Goal: Task Accomplishment & Management: Manage account settings

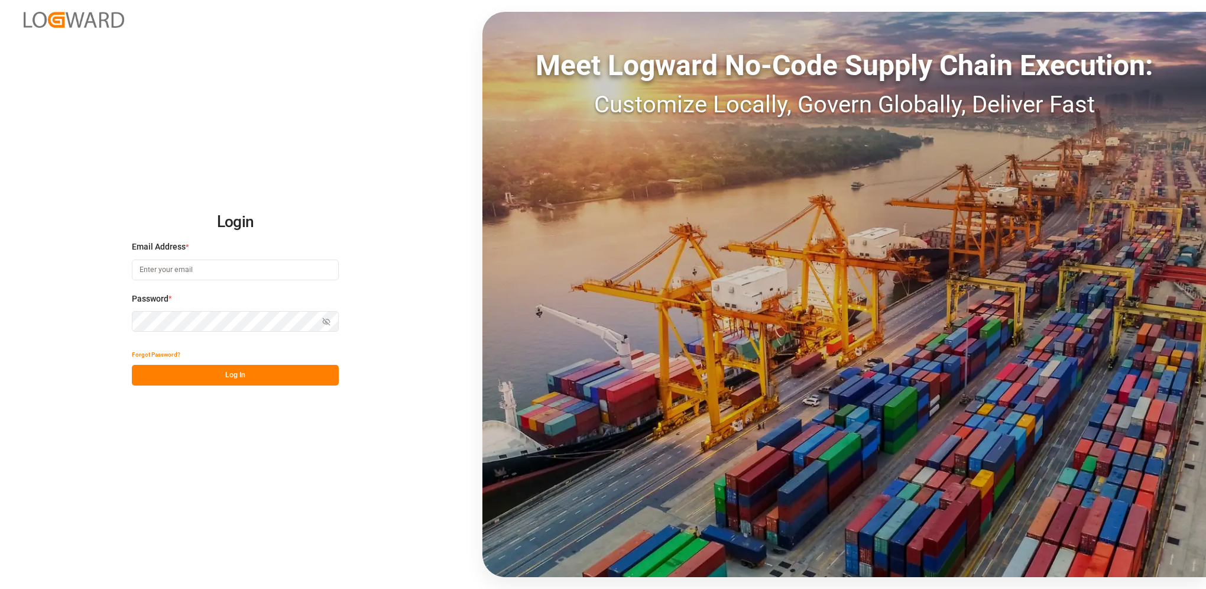
click at [300, 271] on input at bounding box center [235, 269] width 207 height 21
paste input "[PERSON_NAME][EMAIL_ADDRESS][PERSON_NAME][PERSON_NAME][DOMAIN_NAME]"
type input "[PERSON_NAME][EMAIL_ADDRESS][PERSON_NAME][PERSON_NAME][DOMAIN_NAME]"
click at [259, 370] on button "Log In" at bounding box center [235, 375] width 207 height 21
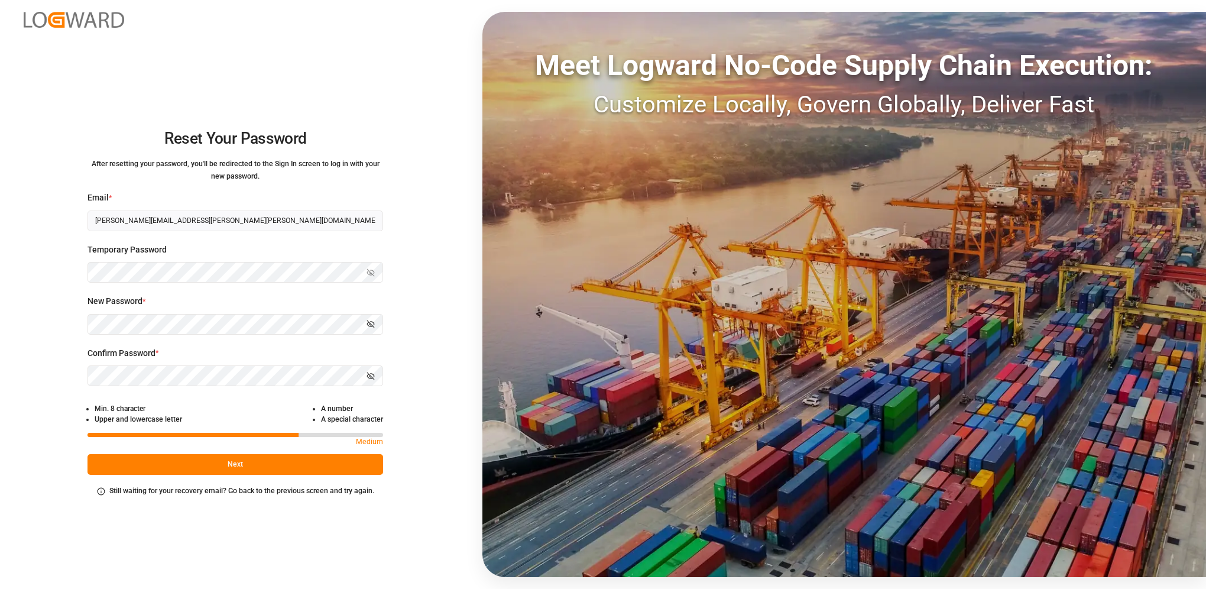
click at [240, 472] on button "Next" at bounding box center [235, 464] width 296 height 21
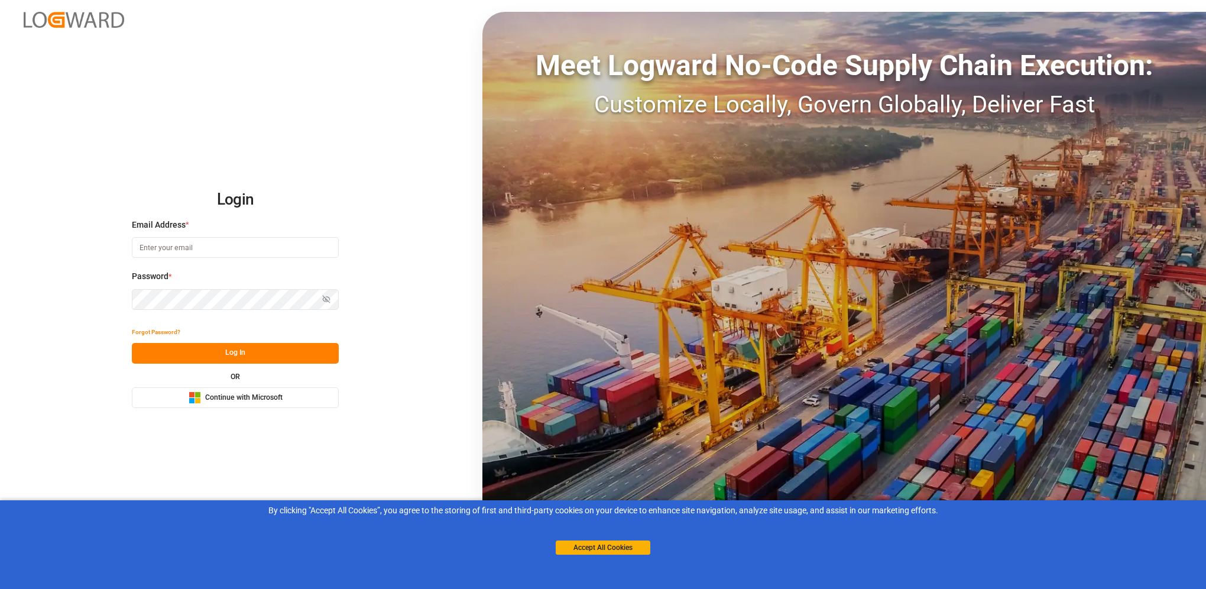
click at [202, 246] on input at bounding box center [235, 247] width 207 height 21
type input "[PERSON_NAME][EMAIL_ADDRESS][PERSON_NAME][PERSON_NAME][DOMAIN_NAME]"
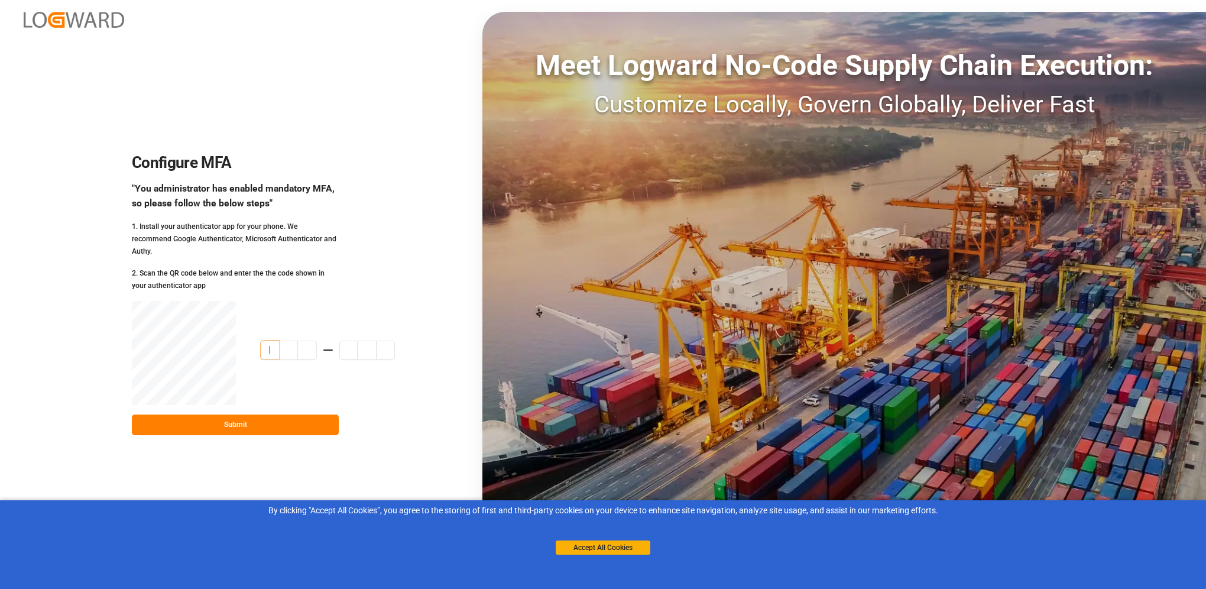
click at [267, 342] on input at bounding box center [328, 349] width 134 height 19
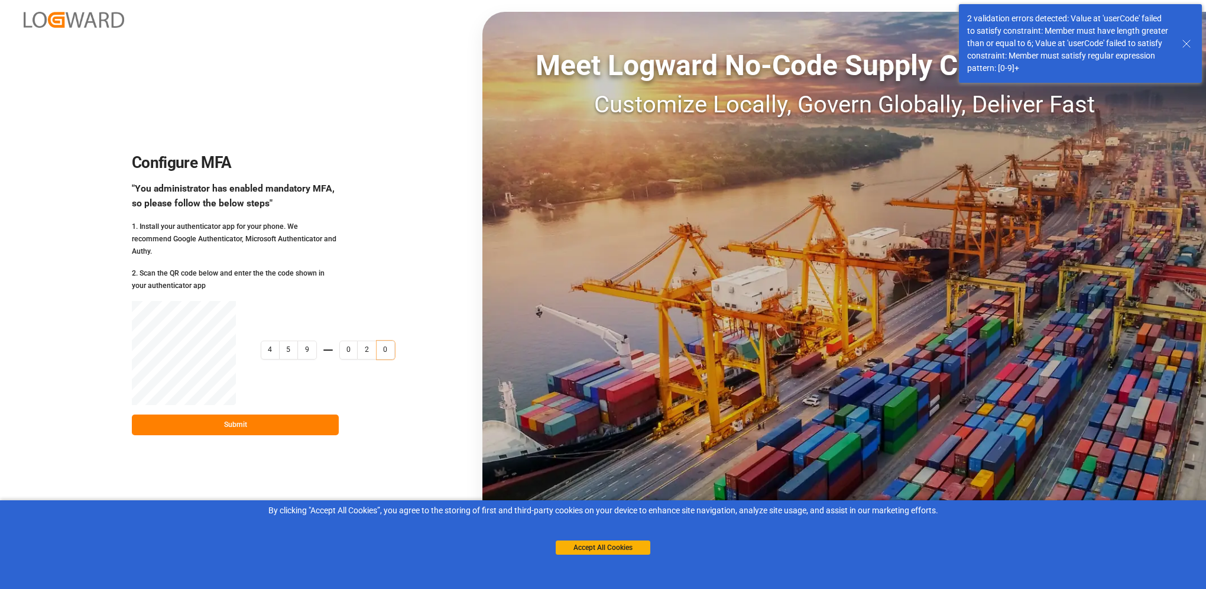
click at [238, 421] on button "Submit" at bounding box center [235, 424] width 207 height 21
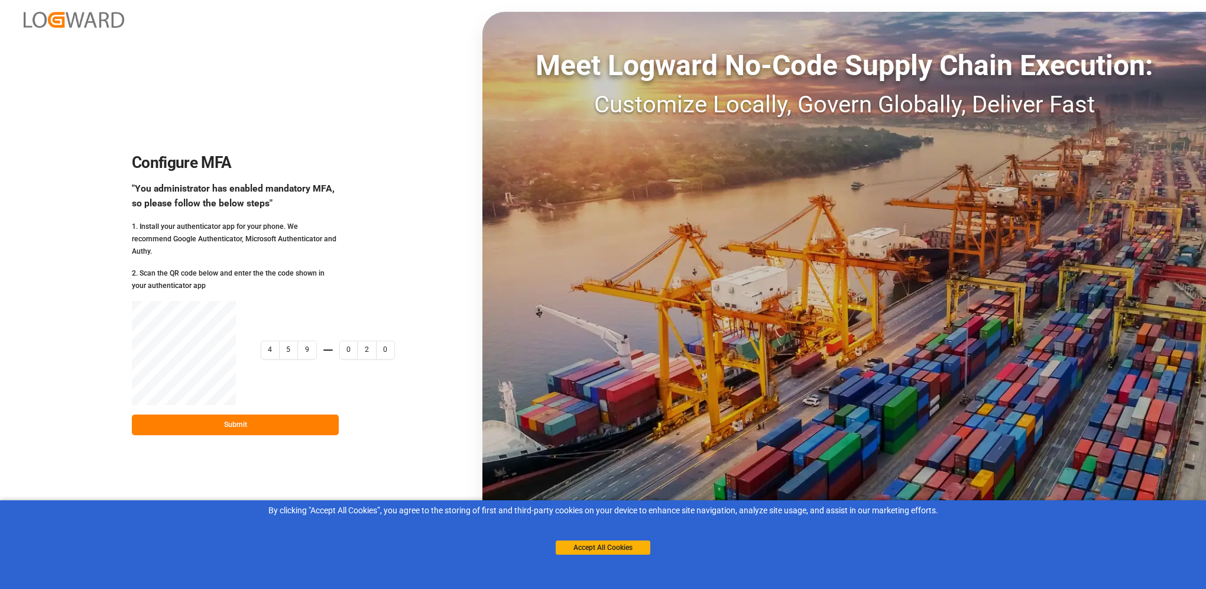
click at [270, 343] on input "459020" at bounding box center [340, 349] width 158 height 19
click at [268, 343] on input "459020" at bounding box center [340, 349] width 158 height 19
click at [299, 344] on input "45902" at bounding box center [340, 349] width 158 height 19
click at [318, 335] on div "4 5 9 0 2 45902" at bounding box center [328, 353] width 134 height 37
drag, startPoint x: 369, startPoint y: 340, endPoint x: 381, endPoint y: 340, distance: 11.8
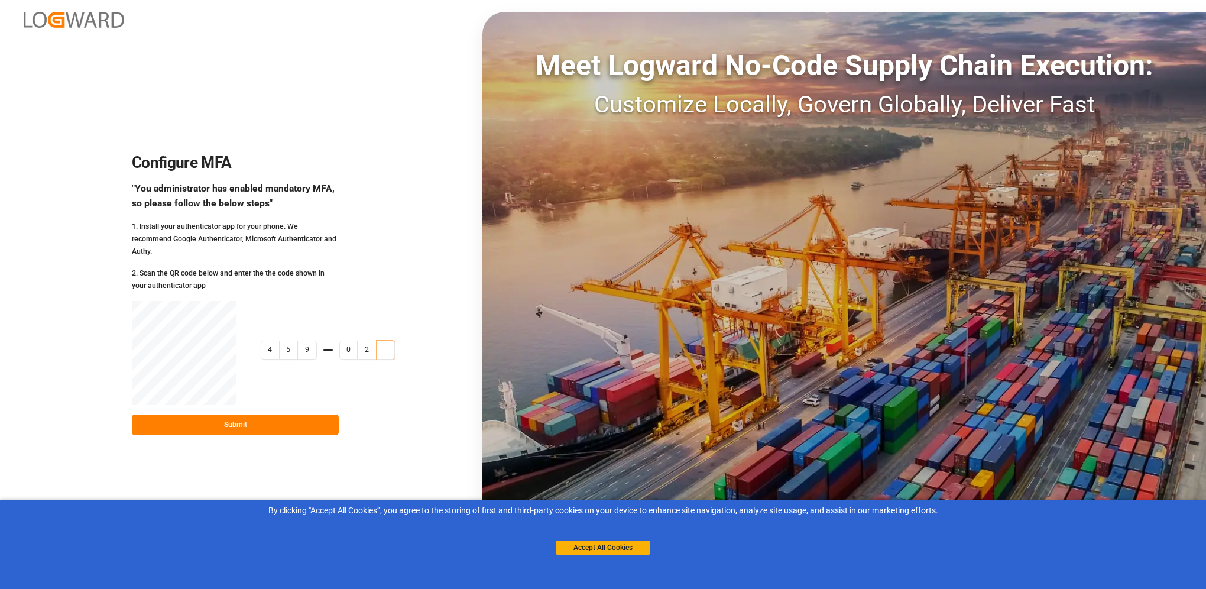
click at [381, 340] on input "45902" at bounding box center [340, 349] width 158 height 19
click at [365, 351] on input "45902" at bounding box center [340, 349] width 158 height 19
click at [343, 345] on input "45902" at bounding box center [340, 349] width 158 height 19
click at [267, 340] on input "45902" at bounding box center [340, 349] width 158 height 19
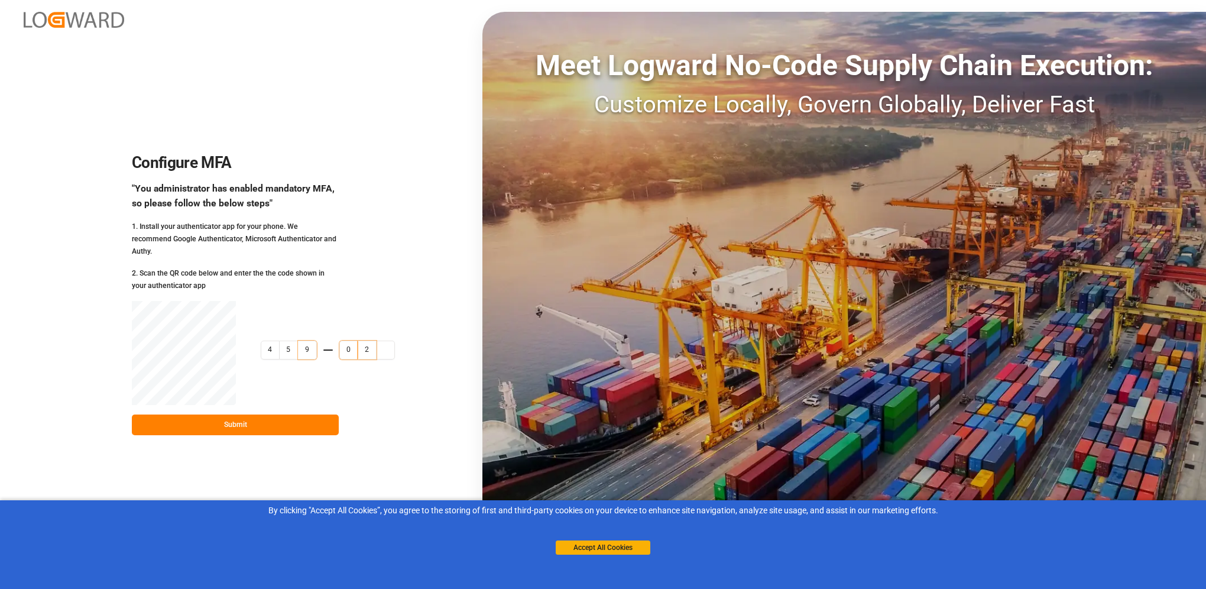
click at [264, 340] on input "45902" at bounding box center [340, 349] width 158 height 19
click at [343, 340] on input "4502" at bounding box center [340, 349] width 158 height 19
drag, startPoint x: 349, startPoint y: 342, endPoint x: 334, endPoint y: 350, distance: 17.2
click at [334, 350] on input "4502" at bounding box center [340, 349] width 158 height 19
drag, startPoint x: 344, startPoint y: 344, endPoint x: 359, endPoint y: 343, distance: 15.4
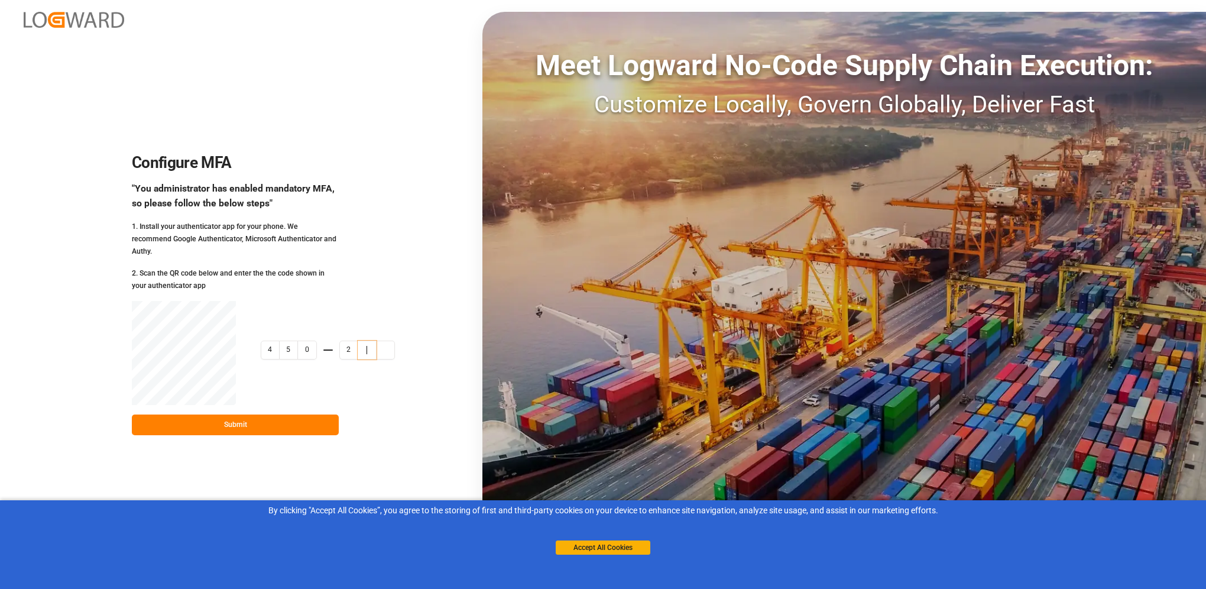
click at [359, 343] on input "4502" at bounding box center [340, 349] width 158 height 19
type input "4"
click at [283, 414] on button "Submit" at bounding box center [235, 424] width 207 height 21
click at [391, 345] on input "969562" at bounding box center [340, 349] width 158 height 19
type input "9"
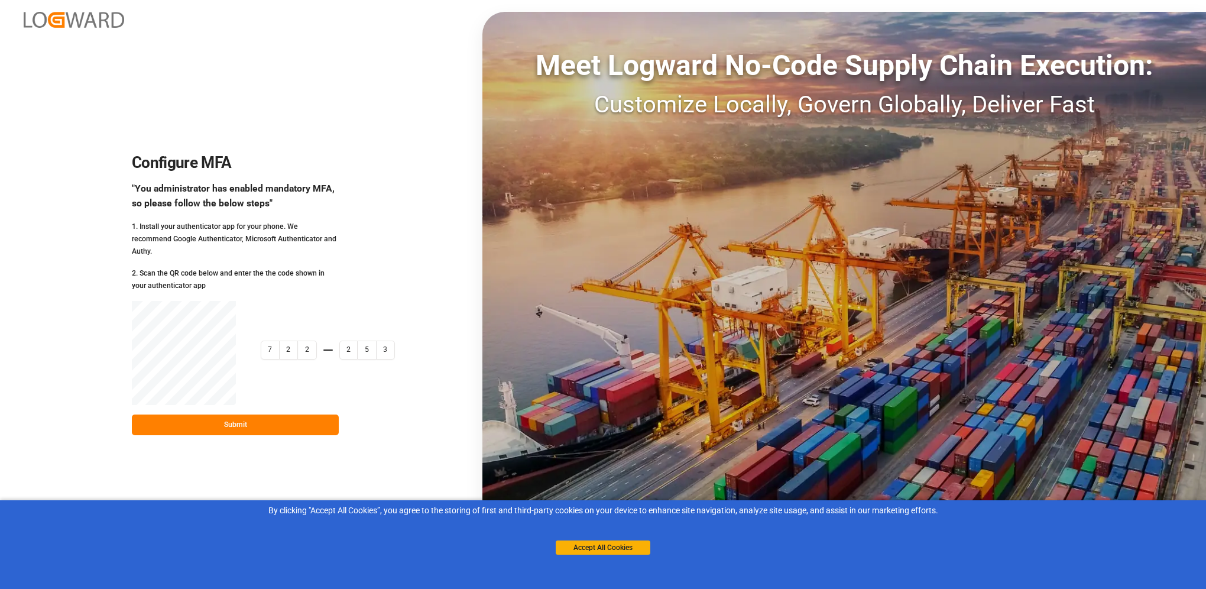
click at [394, 342] on input "722253" at bounding box center [340, 349] width 158 height 19
type input "7"
click at [252, 421] on button "Submit" at bounding box center [235, 424] width 207 height 21
click at [262, 206] on div ""You administrator has enabled mandatory MFA, so please follow the below steps"" at bounding box center [235, 195] width 207 height 29
click at [388, 345] on input "917860" at bounding box center [340, 349] width 158 height 19
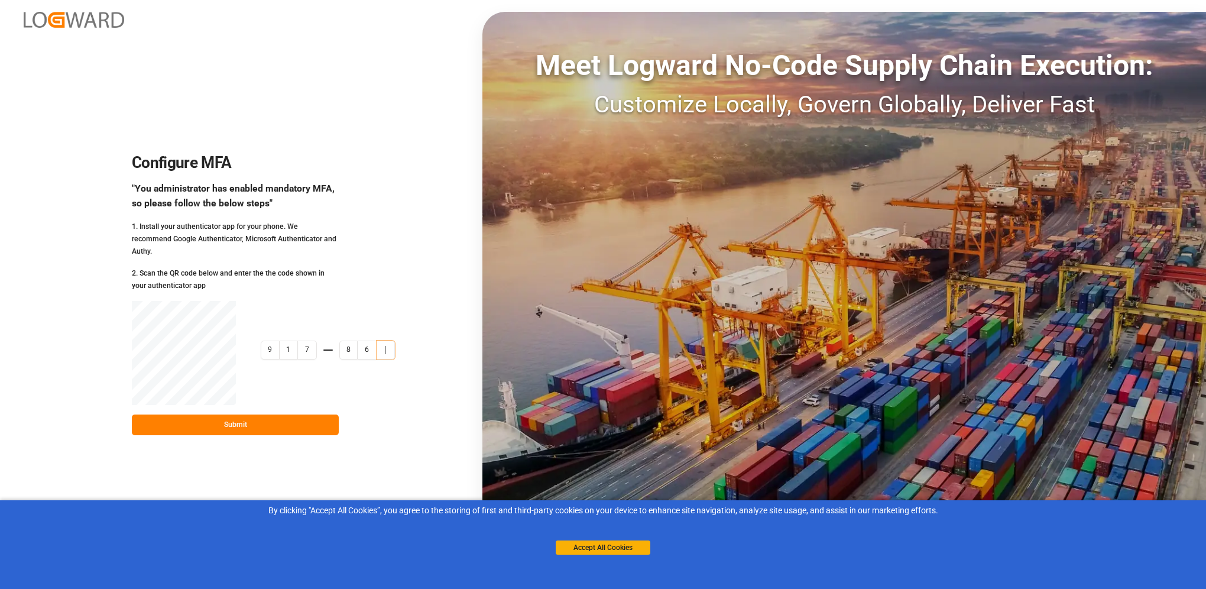
click at [364, 345] on input "91786" at bounding box center [340, 349] width 158 height 19
type input "9"
type input "510753"
click at [342, 335] on div "5 1 0 7 5 3 510753" at bounding box center [328, 353] width 134 height 37
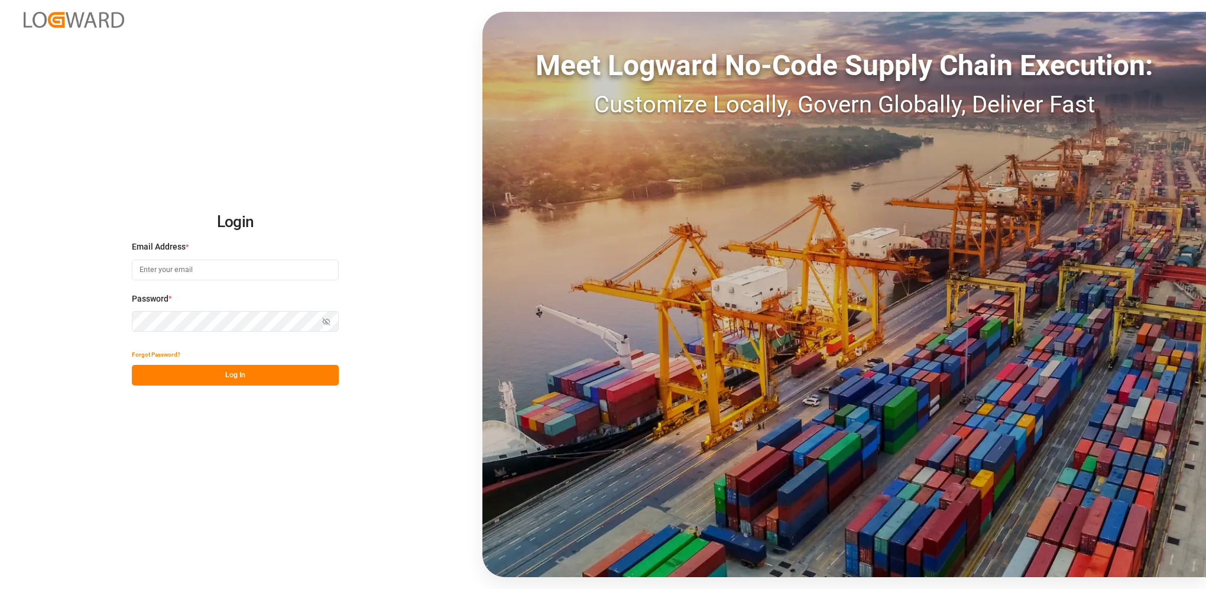
click at [175, 267] on input at bounding box center [235, 269] width 207 height 21
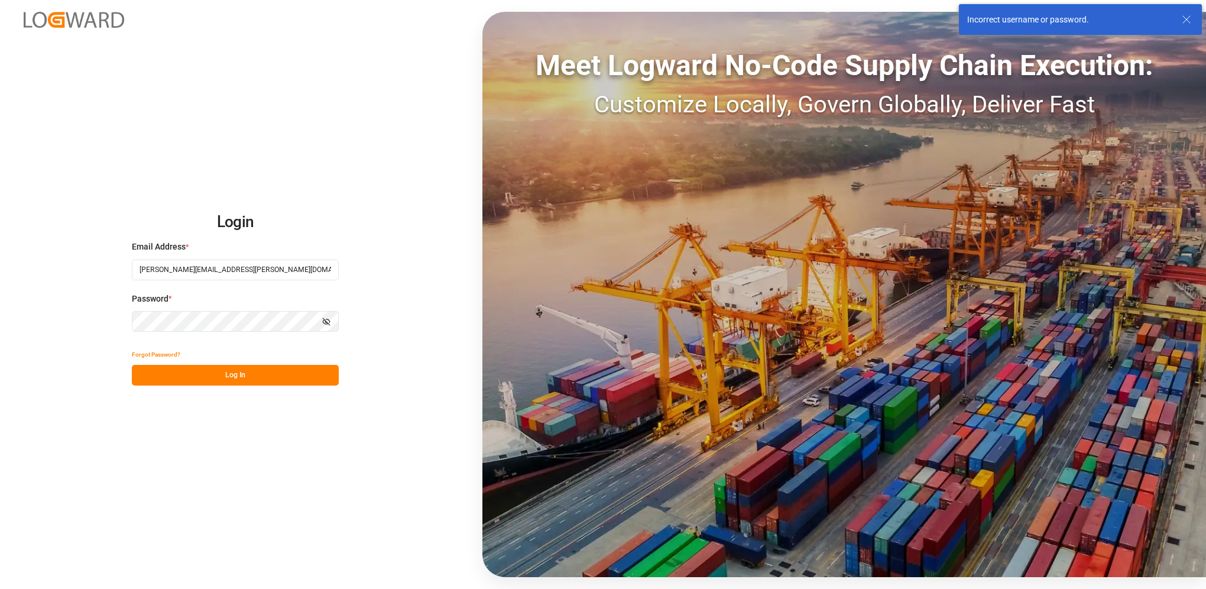
click at [284, 274] on input "bastian.linnert@gmx.de" at bounding box center [235, 269] width 207 height 21
type input "[PERSON_NAME][EMAIL_ADDRESS][PERSON_NAME][PERSON_NAME][DOMAIN_NAME]"
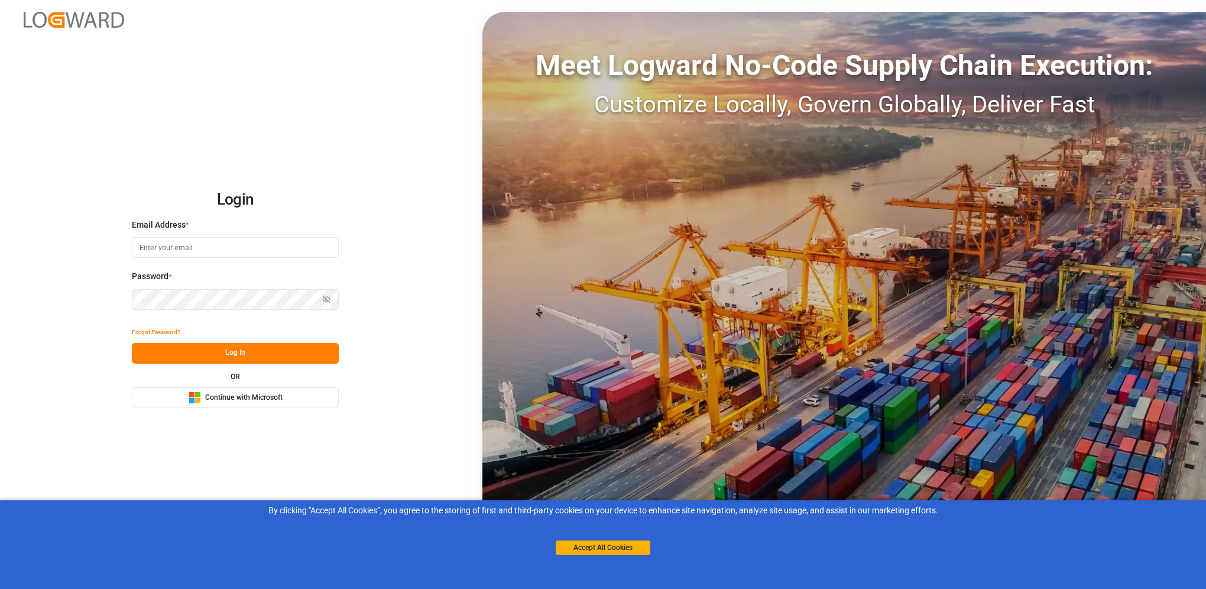
click at [239, 250] on input at bounding box center [235, 247] width 207 height 21
click at [239, 249] on input at bounding box center [235, 247] width 207 height 21
type input "[PERSON_NAME][EMAIL_ADDRESS][PERSON_NAME][PERSON_NAME][DOMAIN_NAME]"
click at [160, 330] on button "Forgot Password?" at bounding box center [156, 332] width 48 height 21
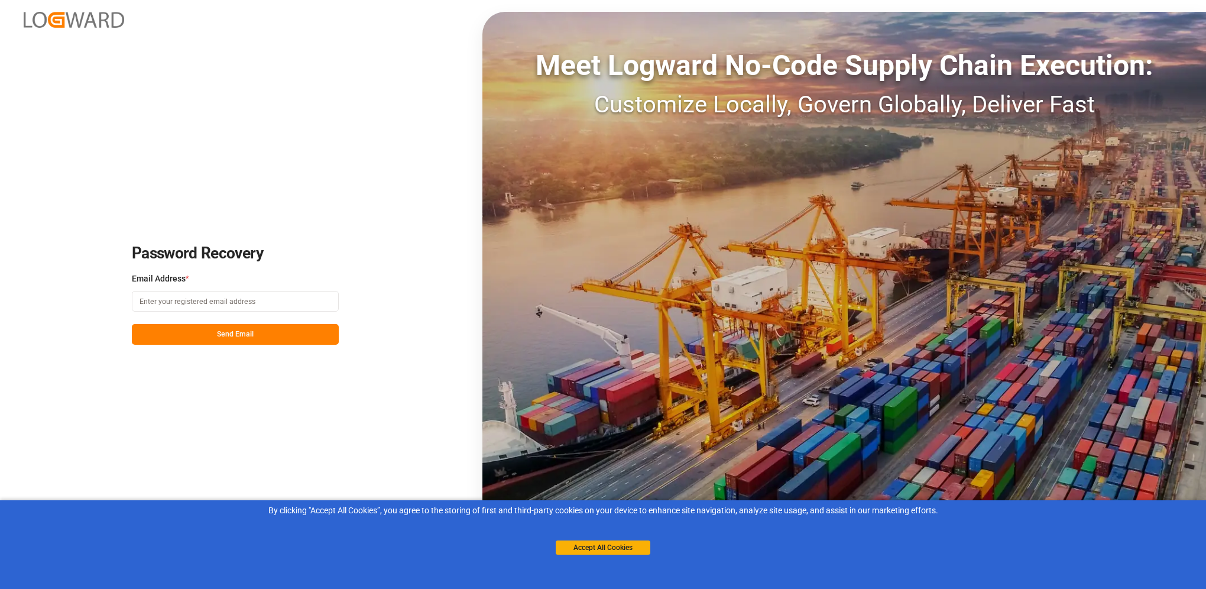
click at [175, 296] on input at bounding box center [235, 301] width 207 height 21
type input "[PERSON_NAME][EMAIL_ADDRESS][PERSON_NAME][PERSON_NAME][DOMAIN_NAME]"
click at [210, 328] on button "Send Email" at bounding box center [235, 334] width 207 height 21
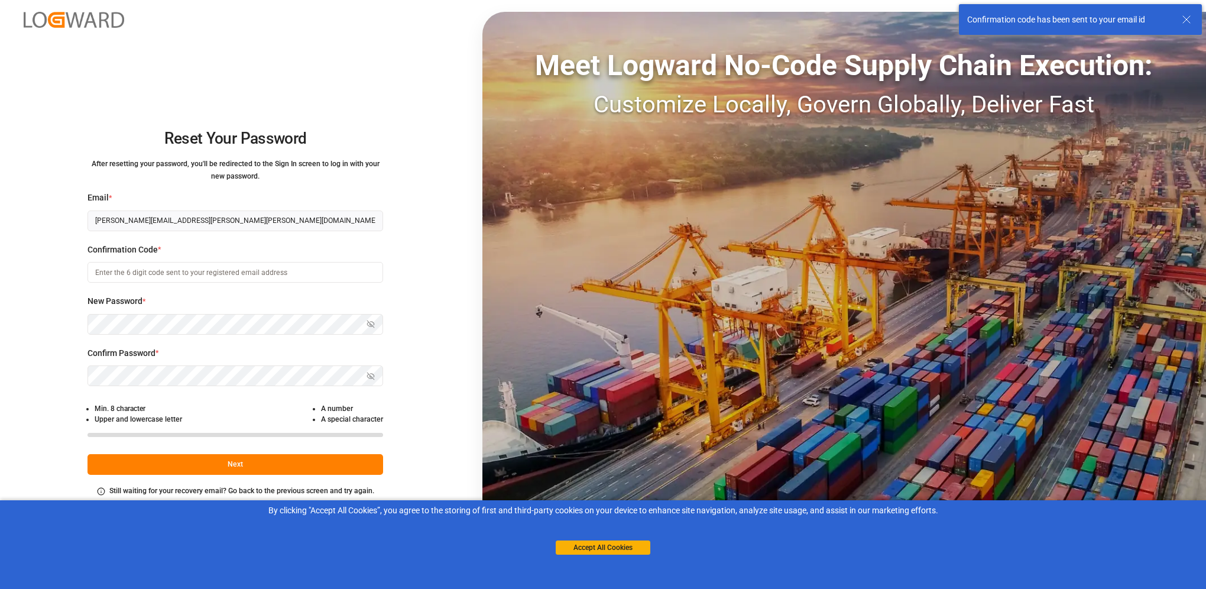
click at [220, 272] on input at bounding box center [235, 272] width 296 height 21
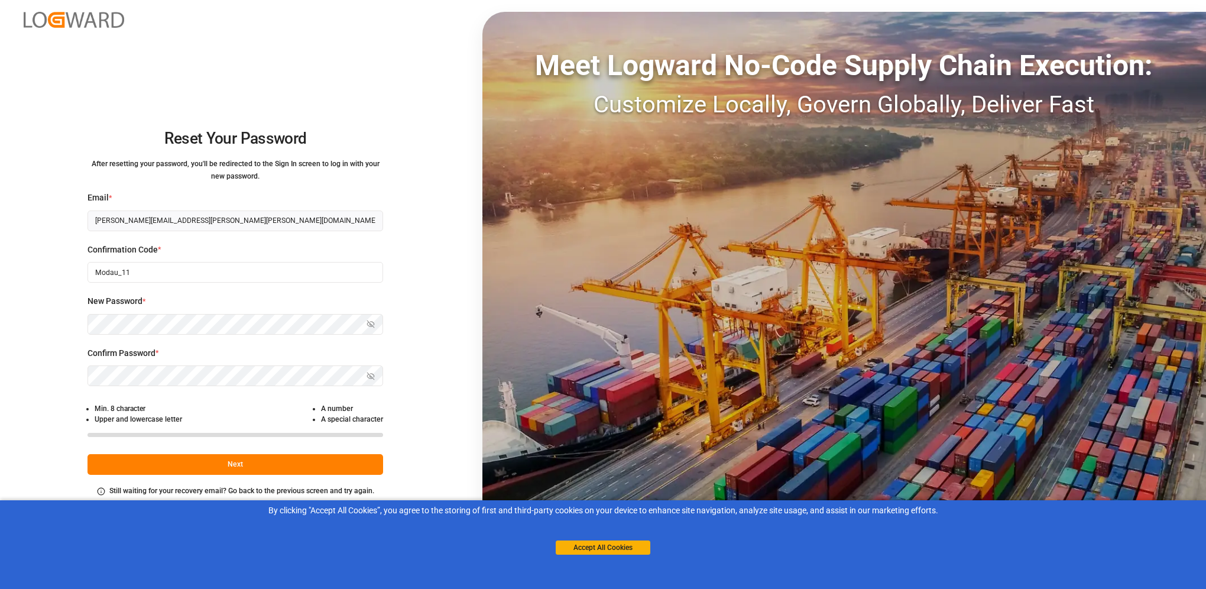
type input "Modau_11"
click at [373, 328] on icon "button" at bounding box center [370, 324] width 8 height 8
click at [374, 374] on icon "button" at bounding box center [370, 376] width 8 height 8
click at [232, 461] on button "Next" at bounding box center [235, 464] width 296 height 21
drag, startPoint x: 189, startPoint y: 274, endPoint x: 50, endPoint y: 270, distance: 139.6
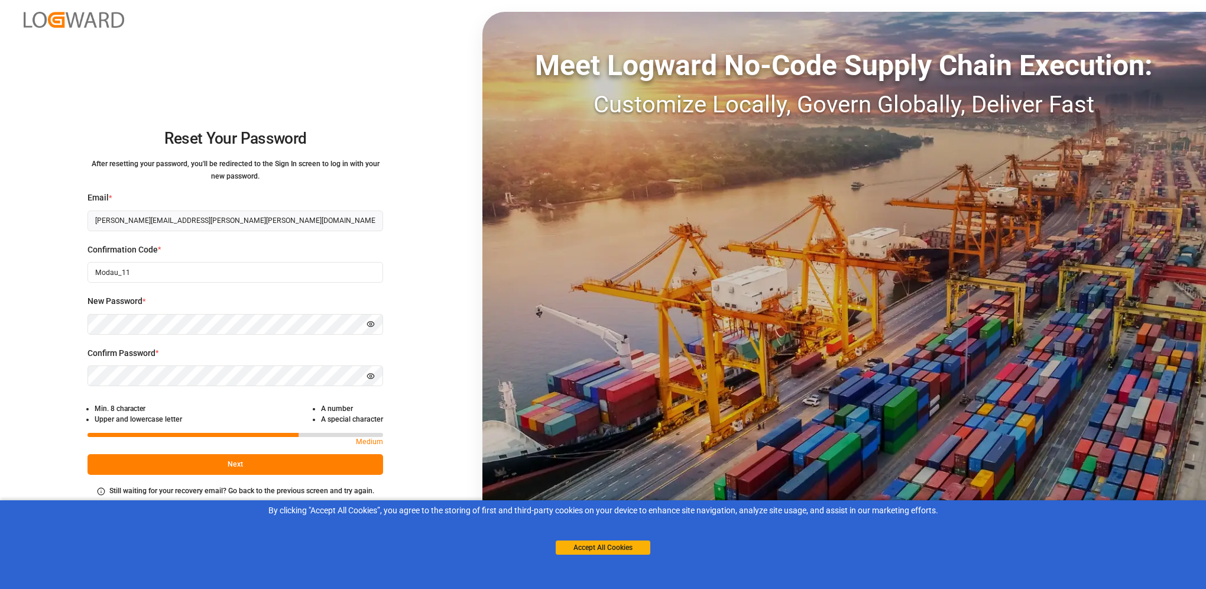
click at [57, 270] on div "Reset Your Password After resetting your password, you'll be redirected to the …" at bounding box center [235, 294] width 470 height 589
paste input "800720"
type input "800720"
click at [240, 469] on button "Next" at bounding box center [235, 464] width 296 height 21
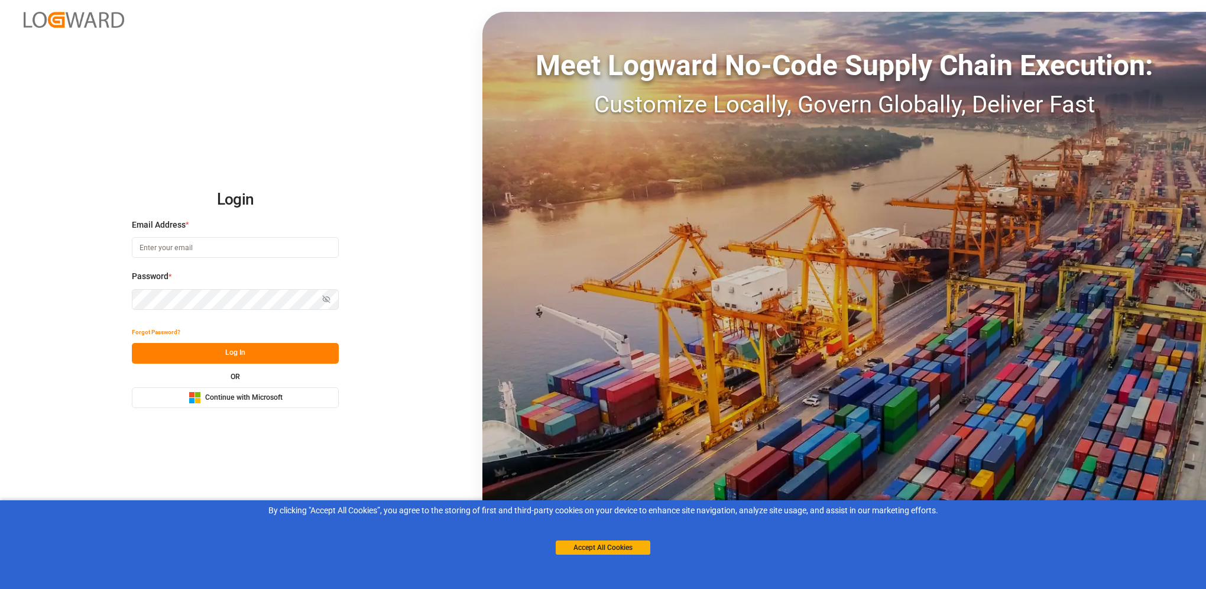
click at [217, 251] on input at bounding box center [235, 247] width 207 height 21
type input "[PERSON_NAME][EMAIL_ADDRESS][PERSON_NAME][PERSON_NAME][DOMAIN_NAME]"
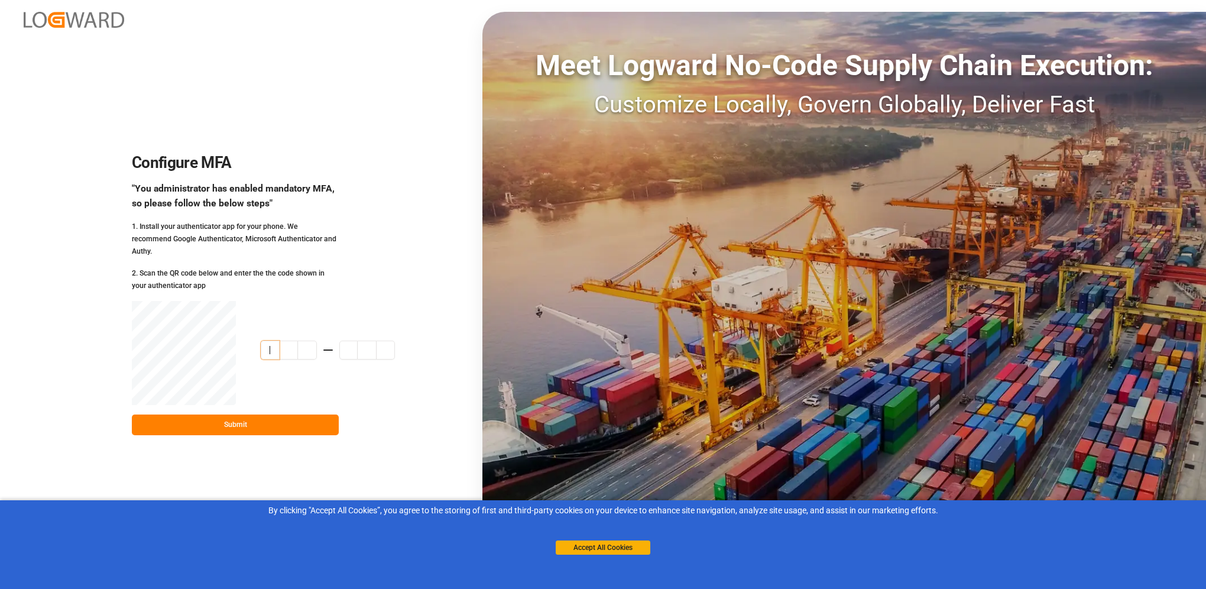
click at [262, 348] on input at bounding box center [340, 349] width 158 height 19
click at [263, 341] on input "11" at bounding box center [340, 349] width 158 height 19
type input "1"
type input "472834"
click at [284, 421] on button "Submit" at bounding box center [235, 424] width 207 height 21
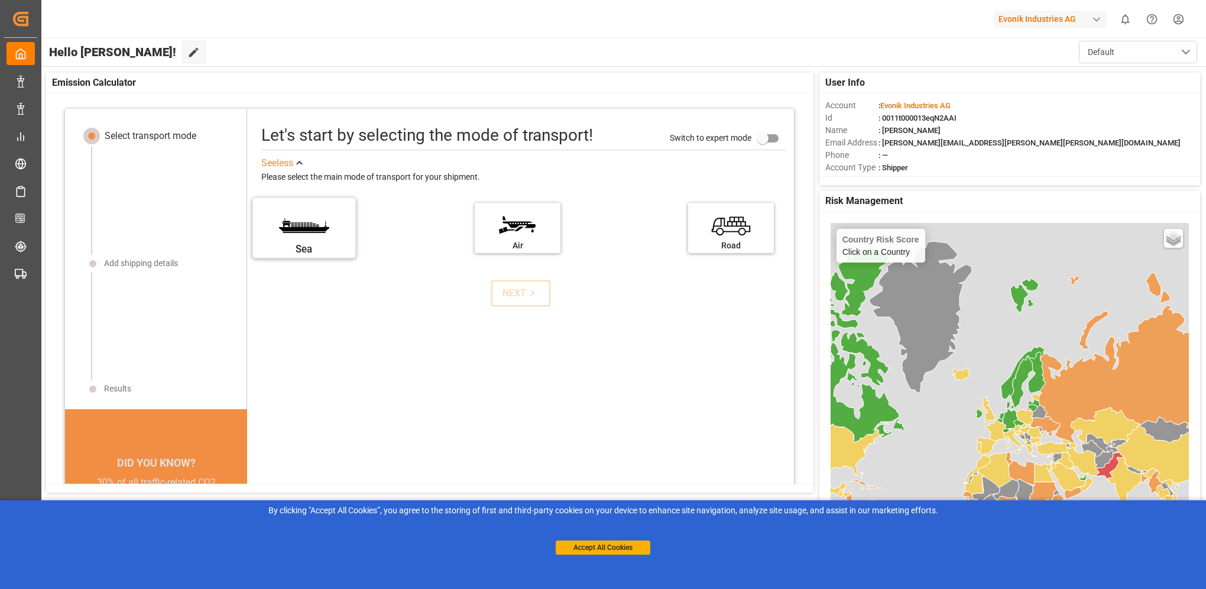
click at [309, 228] on label "Sea" at bounding box center [304, 224] width 89 height 50
click at [0, 0] on input "Sea" at bounding box center [0, 0] width 0 height 0
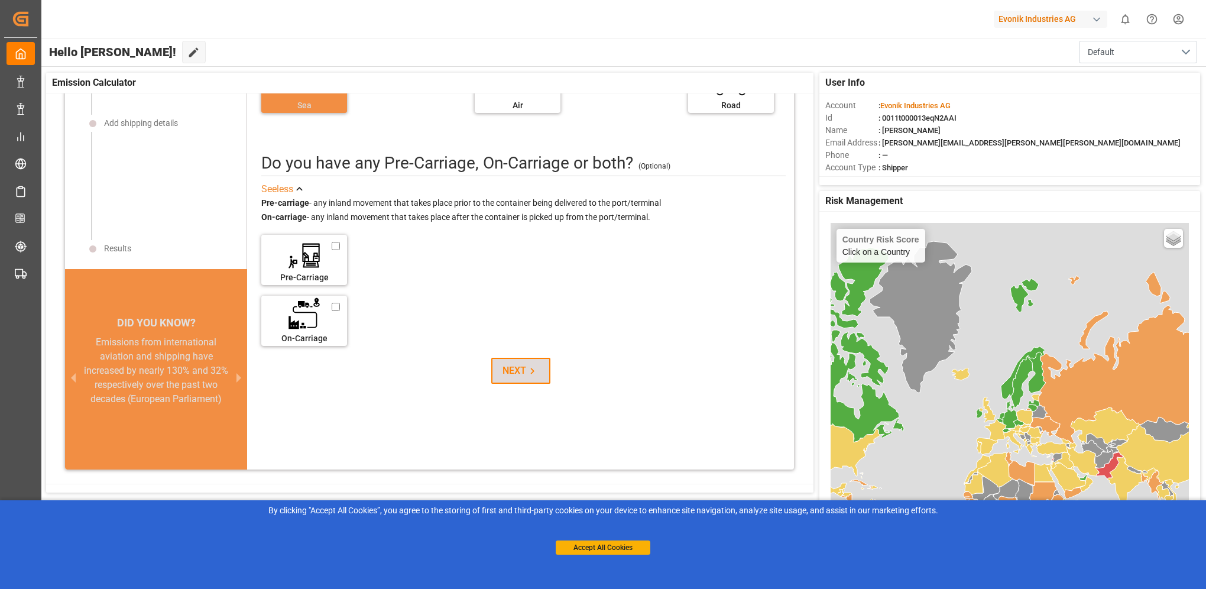
click at [525, 376] on button "NEXT" at bounding box center [520, 371] width 59 height 26
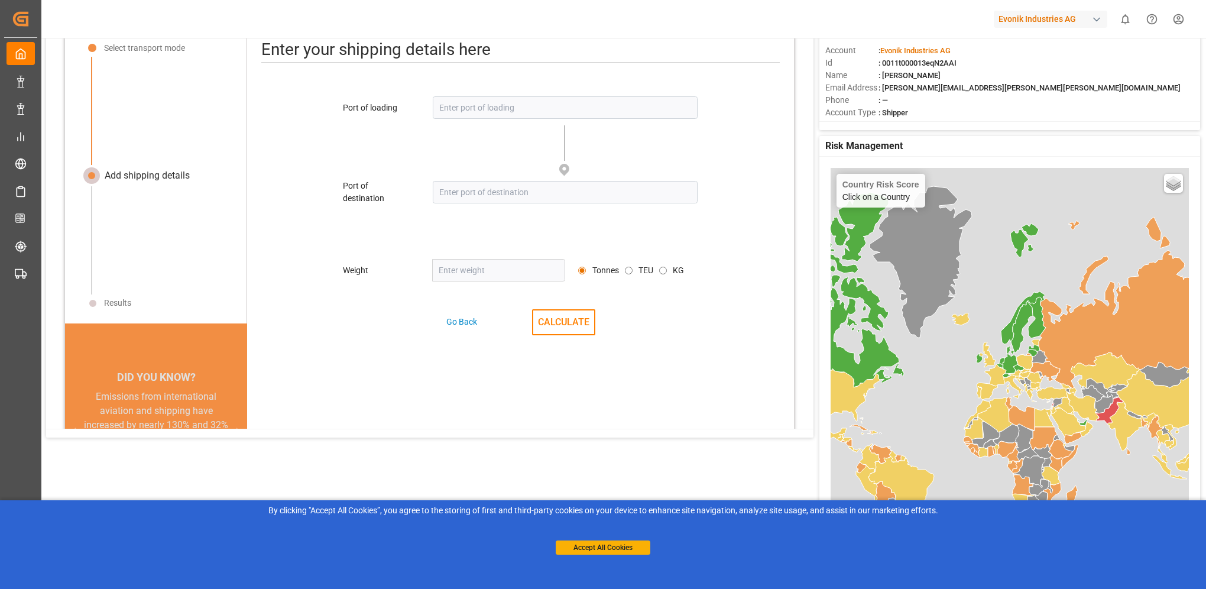
scroll to position [15, 0]
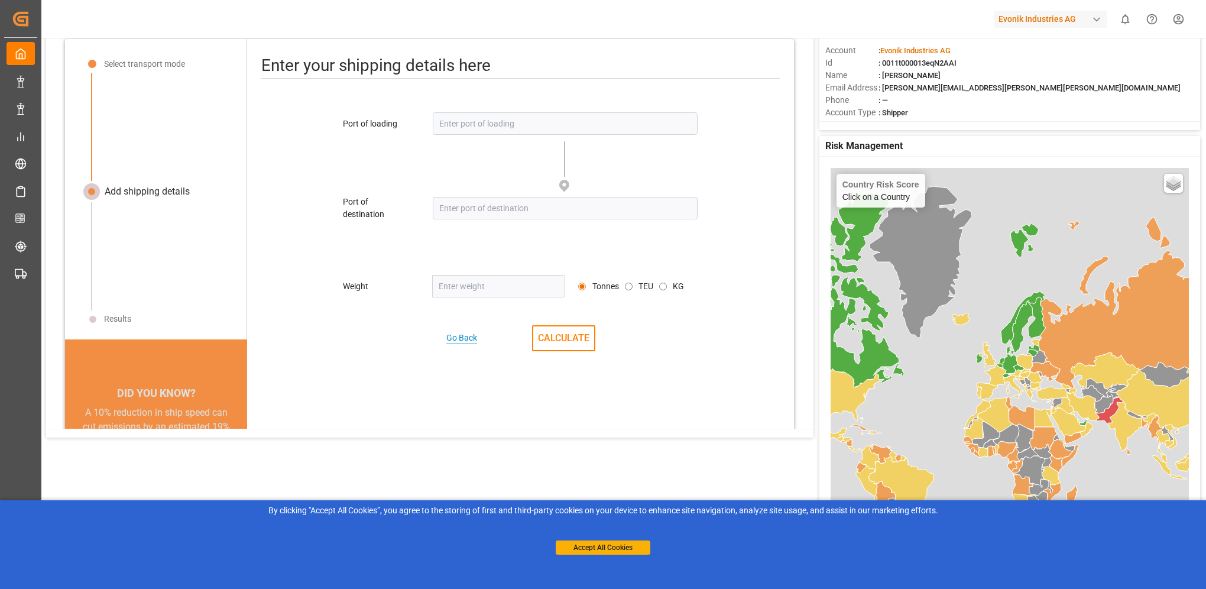
click at [455, 337] on div "Go Back" at bounding box center [461, 338] width 31 height 12
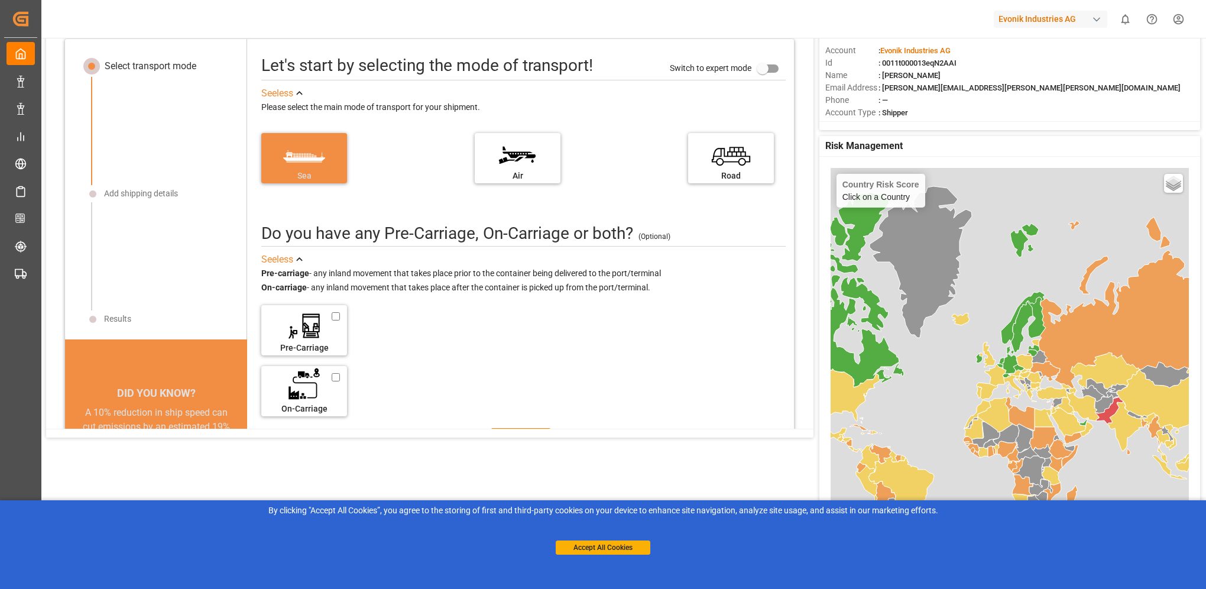
scroll to position [0, 0]
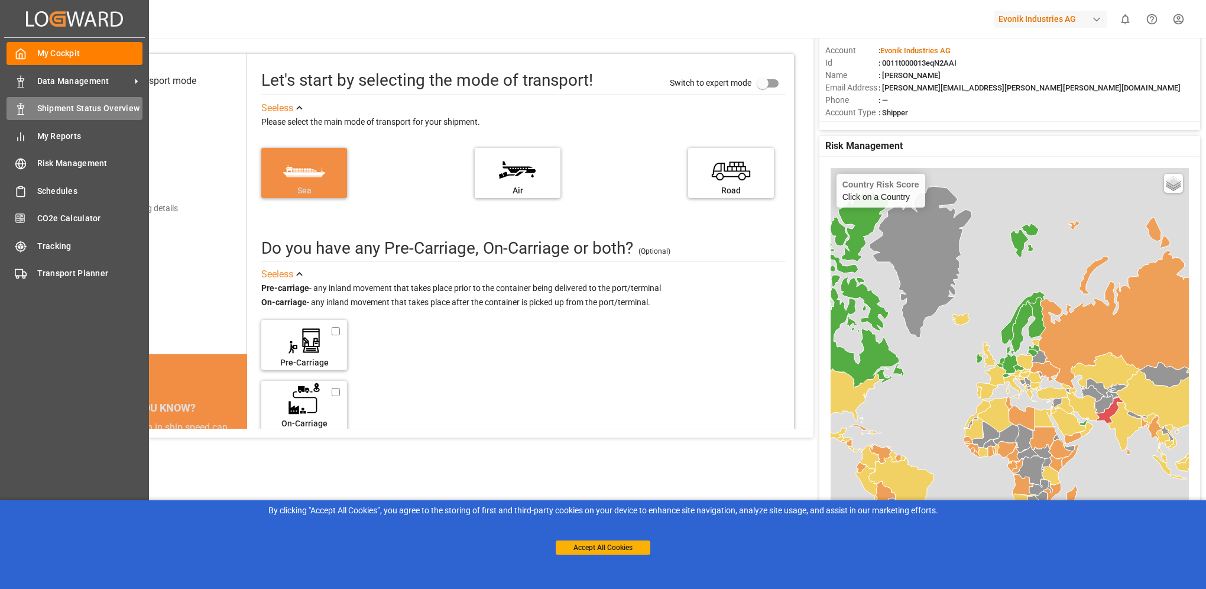
click at [29, 110] on div "Shipment Status Overview Shipment Status Overview" at bounding box center [75, 108] width 136 height 23
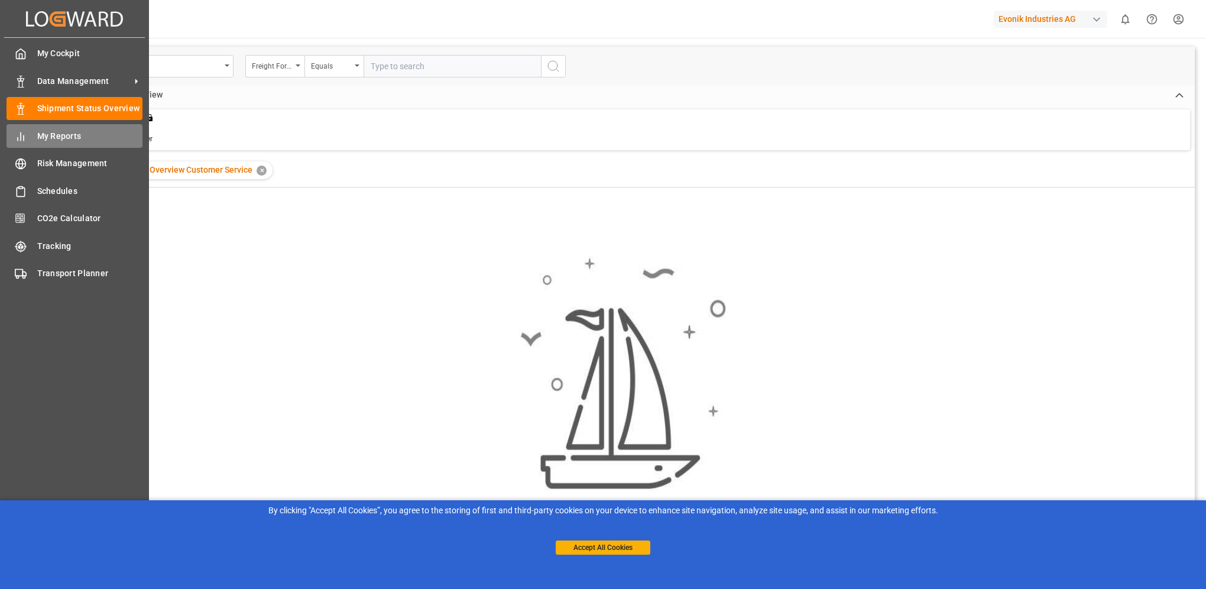
click at [31, 133] on div "My Reports My Reports" at bounding box center [75, 135] width 136 height 23
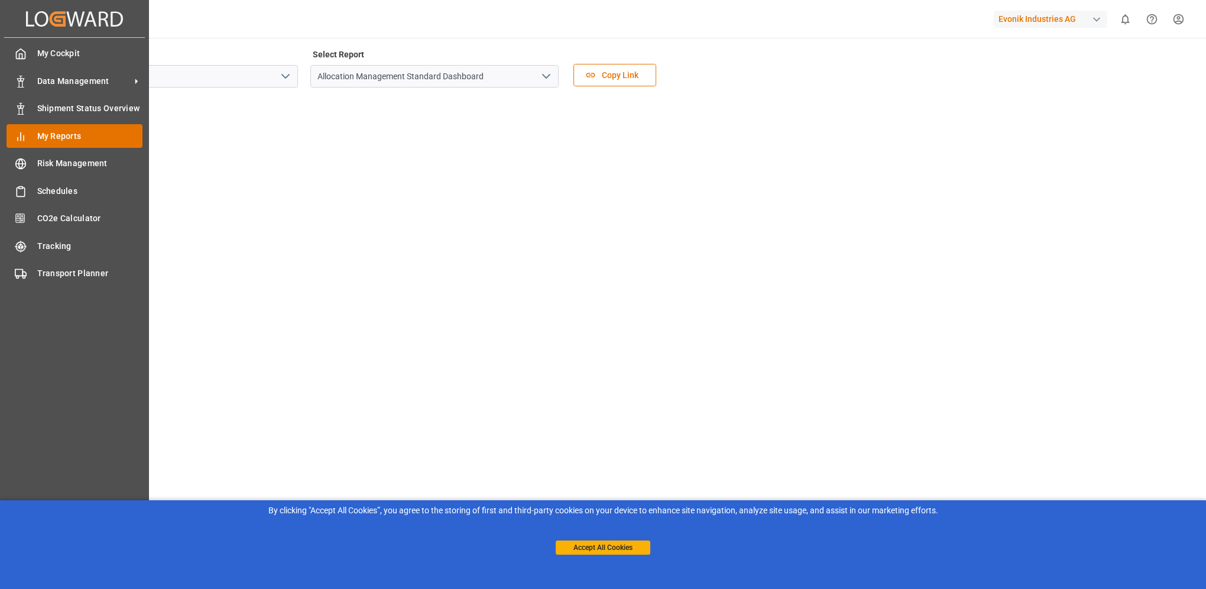
click at [66, 135] on span "My Reports" at bounding box center [90, 136] width 106 height 12
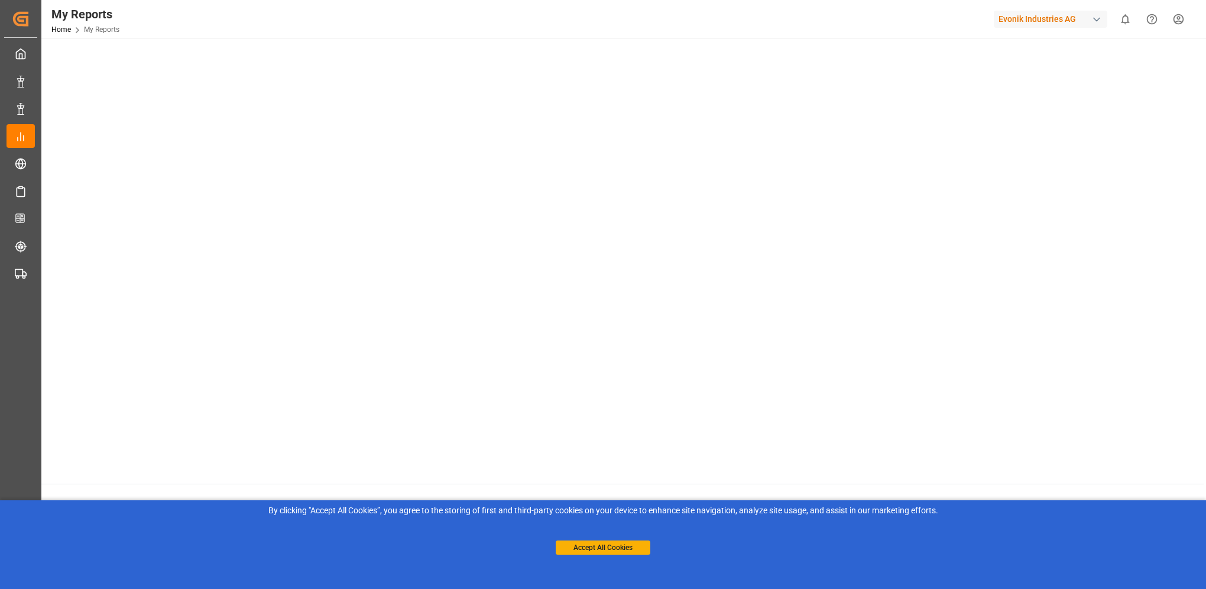
scroll to position [118, 0]
